Goal: Navigation & Orientation: Find specific page/section

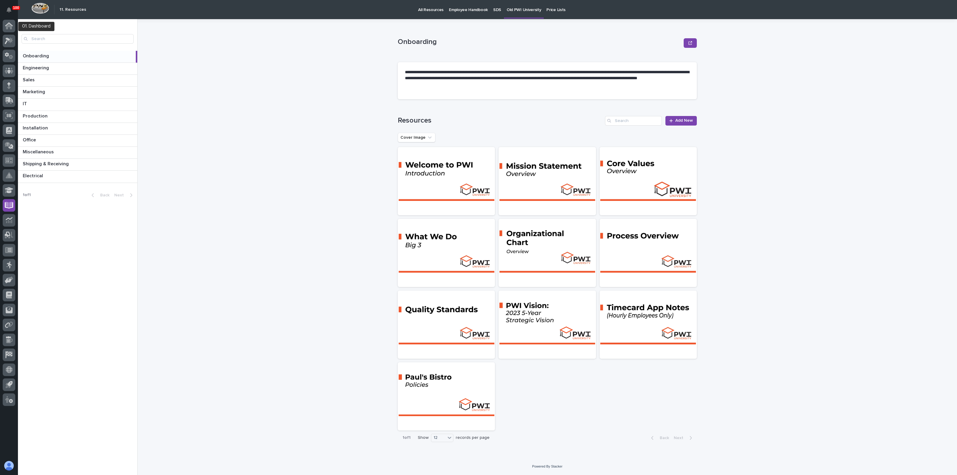
click at [9, 33] on div at bounding box center [9, 27] width 13 height 15
click at [5, 39] on icon at bounding box center [9, 40] width 9 height 7
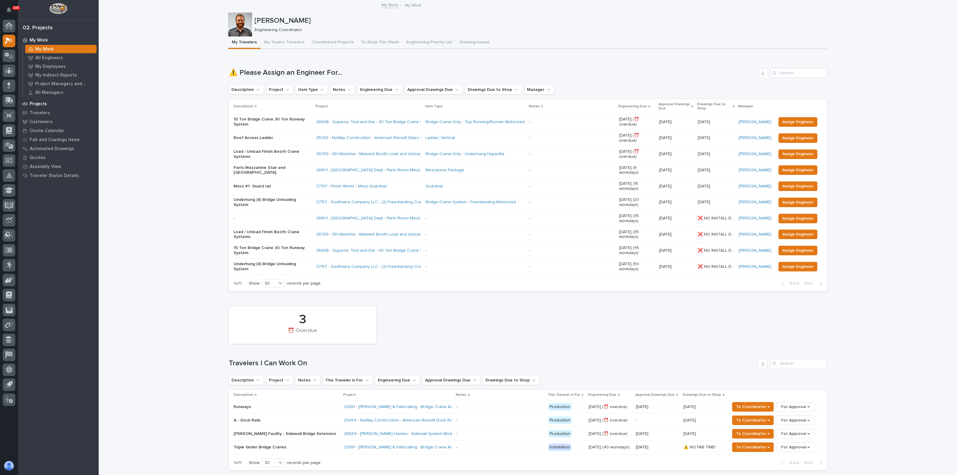
click at [36, 104] on p "Projects" at bounding box center [38, 103] width 17 height 5
